Goal: Task Accomplishment & Management: Use online tool/utility

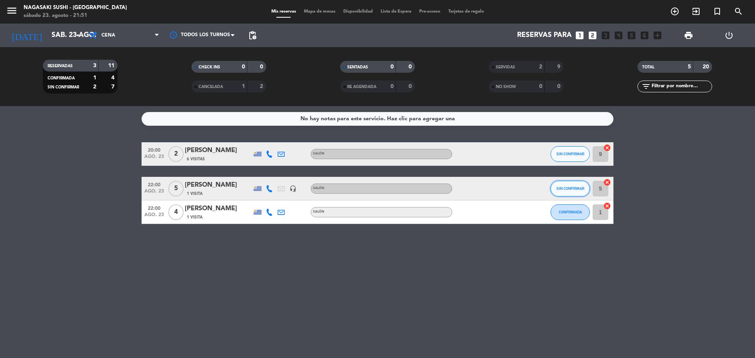
click at [585, 187] on button "SIN CONFIRMAR" at bounding box center [570, 189] width 39 height 16
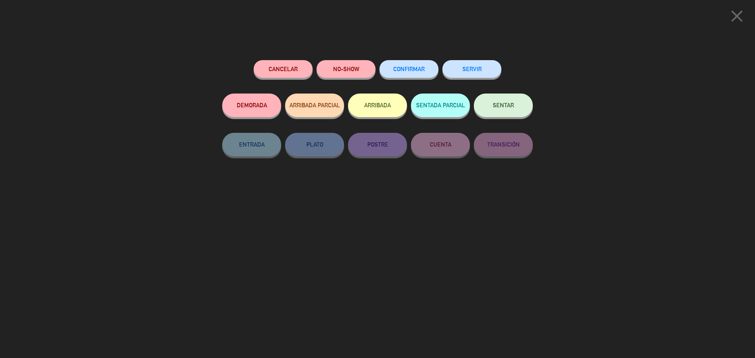
click at [478, 70] on button "SERVIR" at bounding box center [472, 69] width 59 height 18
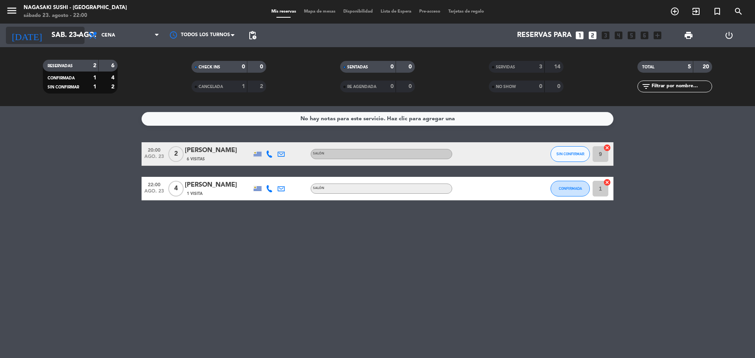
click at [55, 34] on input "sáb. 23 ago." at bounding box center [93, 36] width 91 height 16
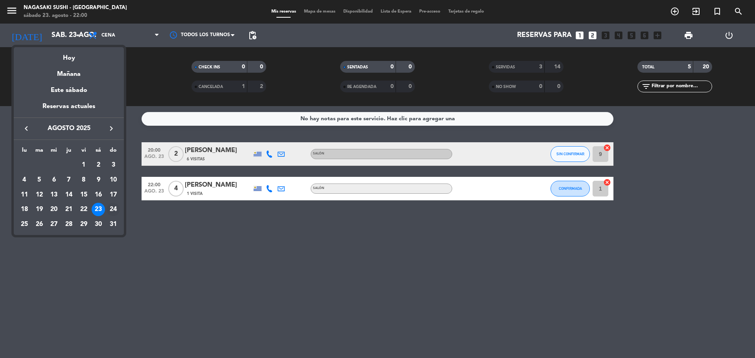
click at [109, 209] on div "24" at bounding box center [113, 209] width 13 height 13
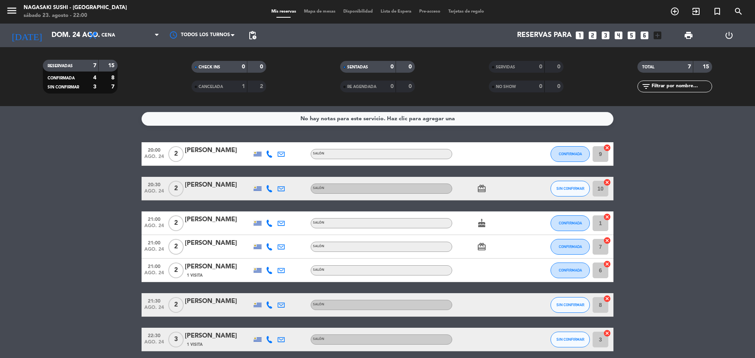
click at [672, 132] on div "No hay notas para este servicio. Haz clic para agregar una 20:00 [DATE] 2 [PERS…" at bounding box center [377, 232] width 755 height 252
click at [12, 33] on icon "[DATE]" at bounding box center [27, 35] width 42 height 17
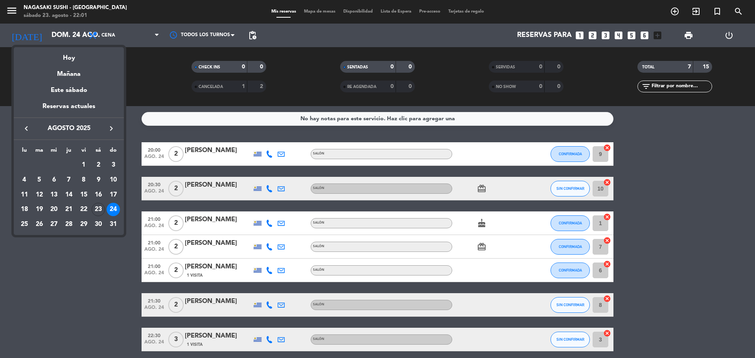
click at [98, 207] on div "23" at bounding box center [98, 209] width 13 height 13
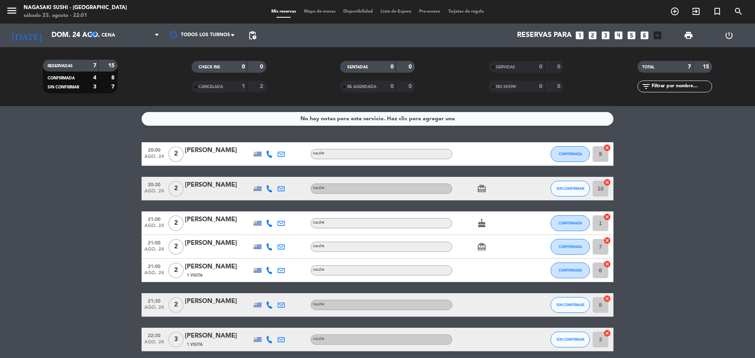
type input "sáb. 23 ago."
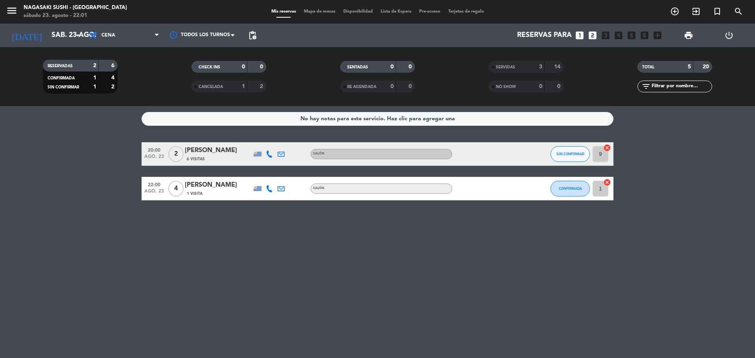
drag, startPoint x: 65, startPoint y: 164, endPoint x: 103, endPoint y: 163, distance: 38.2
click at [66, 164] on bookings-row "20:00 [DATE] 2 [PERSON_NAME] 6 Visitas Salón SIN CONFIRMAR 9 cancel 22:00 [DATE…" at bounding box center [377, 171] width 755 height 58
click at [577, 154] on span "SIN CONFIRMAR" at bounding box center [571, 154] width 28 height 4
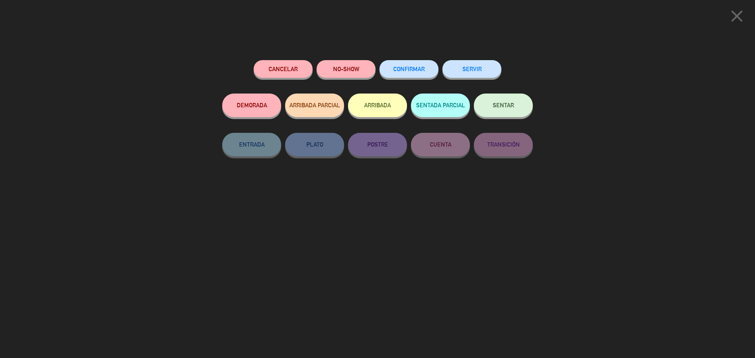
click at [480, 81] on div "SERVIR" at bounding box center [472, 76] width 59 height 33
click at [477, 76] on button "SERVIR" at bounding box center [472, 69] width 59 height 18
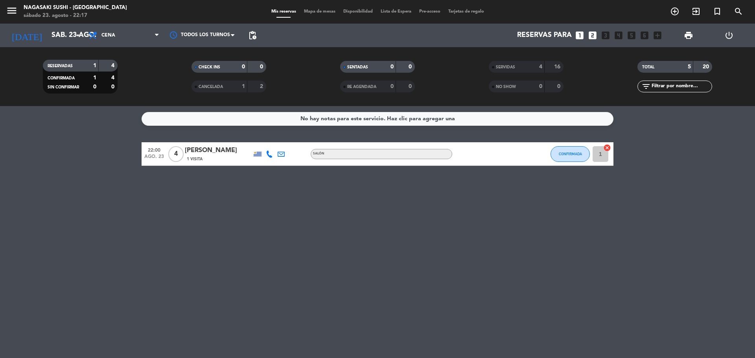
click at [743, 216] on div "No hay notas para este servicio. Haz clic para agregar una 22:00 [DATE] 4 [PERS…" at bounding box center [377, 232] width 755 height 252
click at [568, 151] on button "CONFIRMADA" at bounding box center [570, 154] width 39 height 16
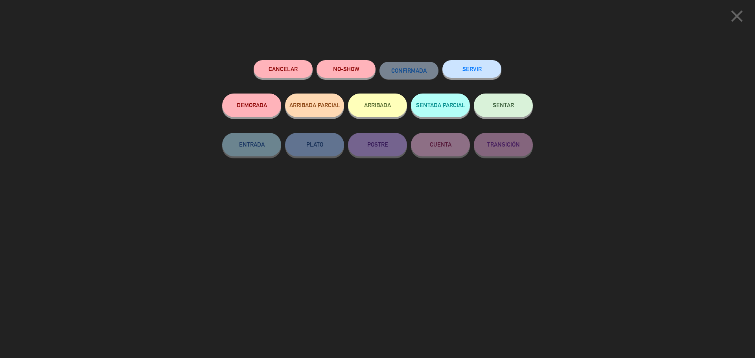
click at [471, 70] on button "SERVIR" at bounding box center [472, 69] width 59 height 18
